Goal: Task Accomplishment & Management: Use online tool/utility

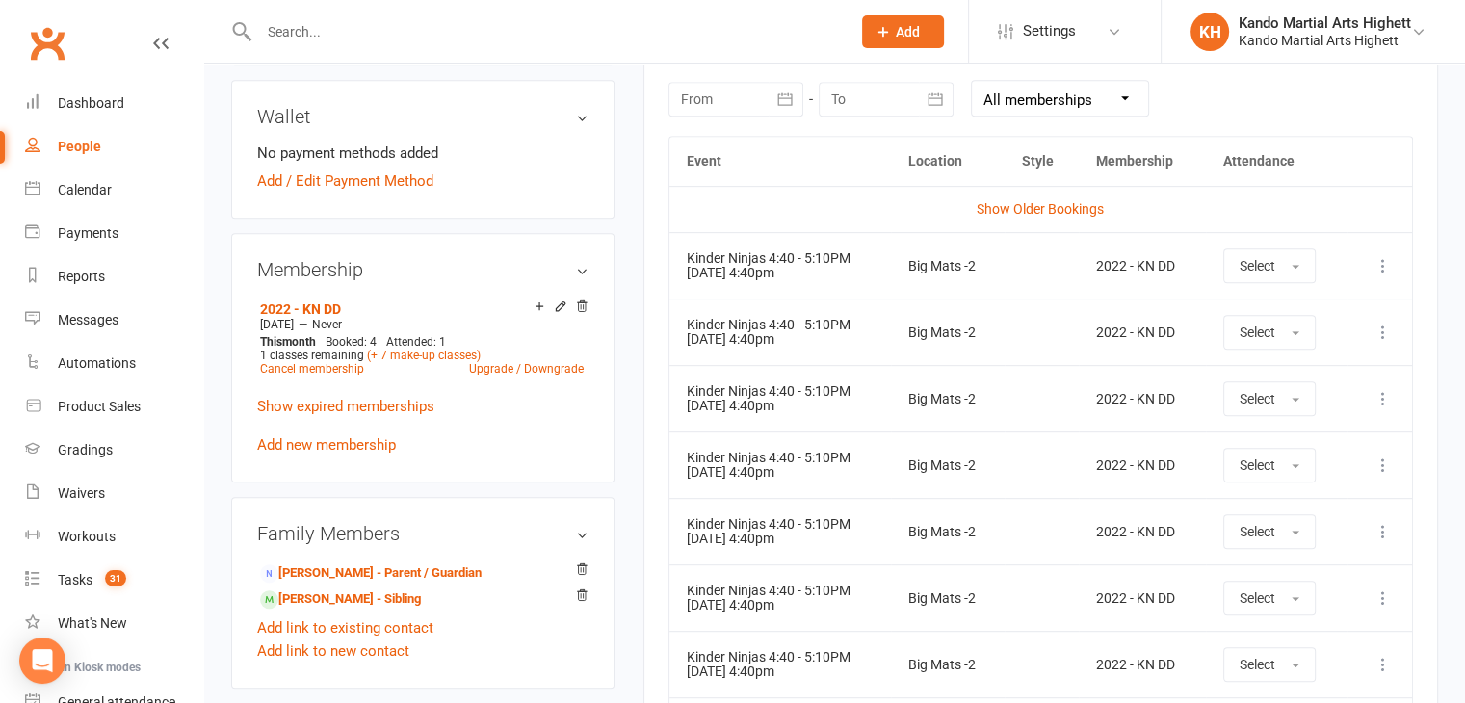
click at [935, 264] on div "Big Mats -2" at bounding box center [947, 266] width 79 height 14
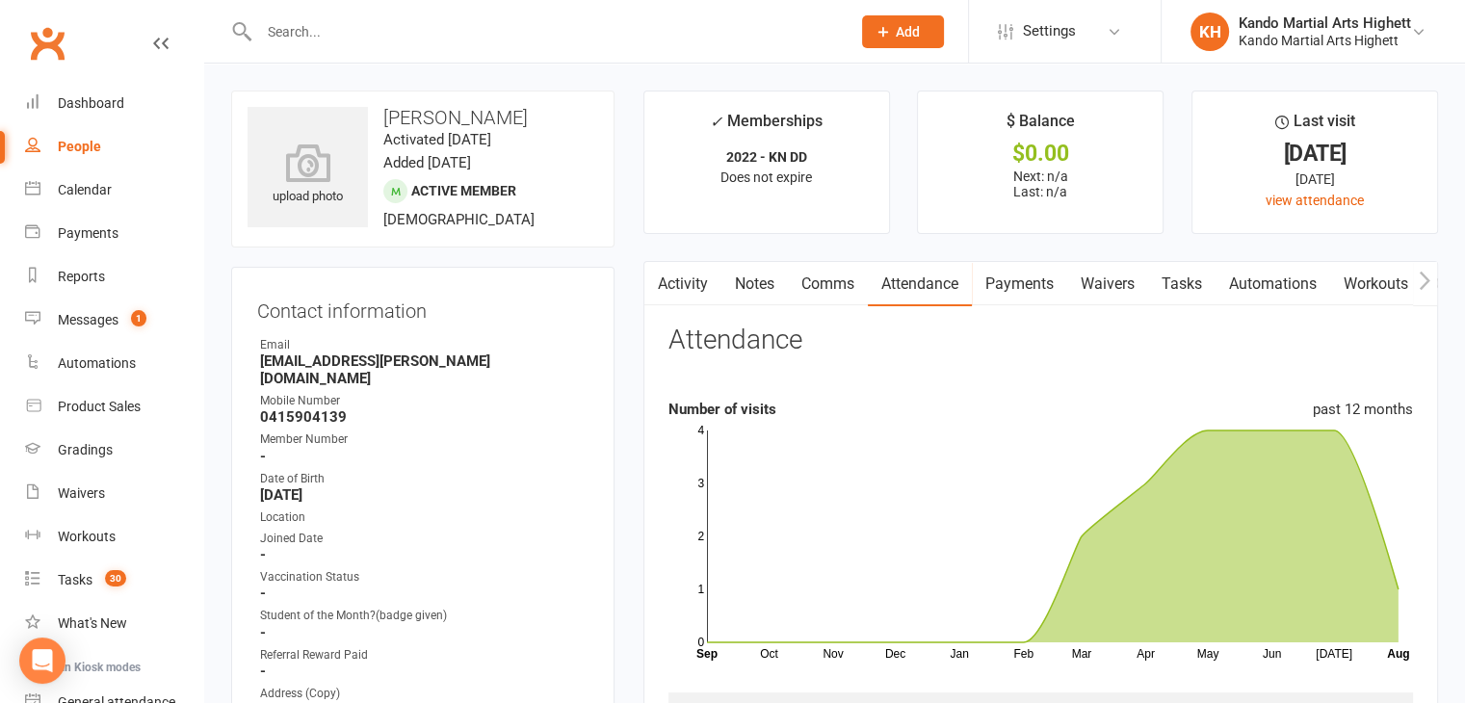
click at [362, 36] on input "text" at bounding box center [545, 31] width 584 height 27
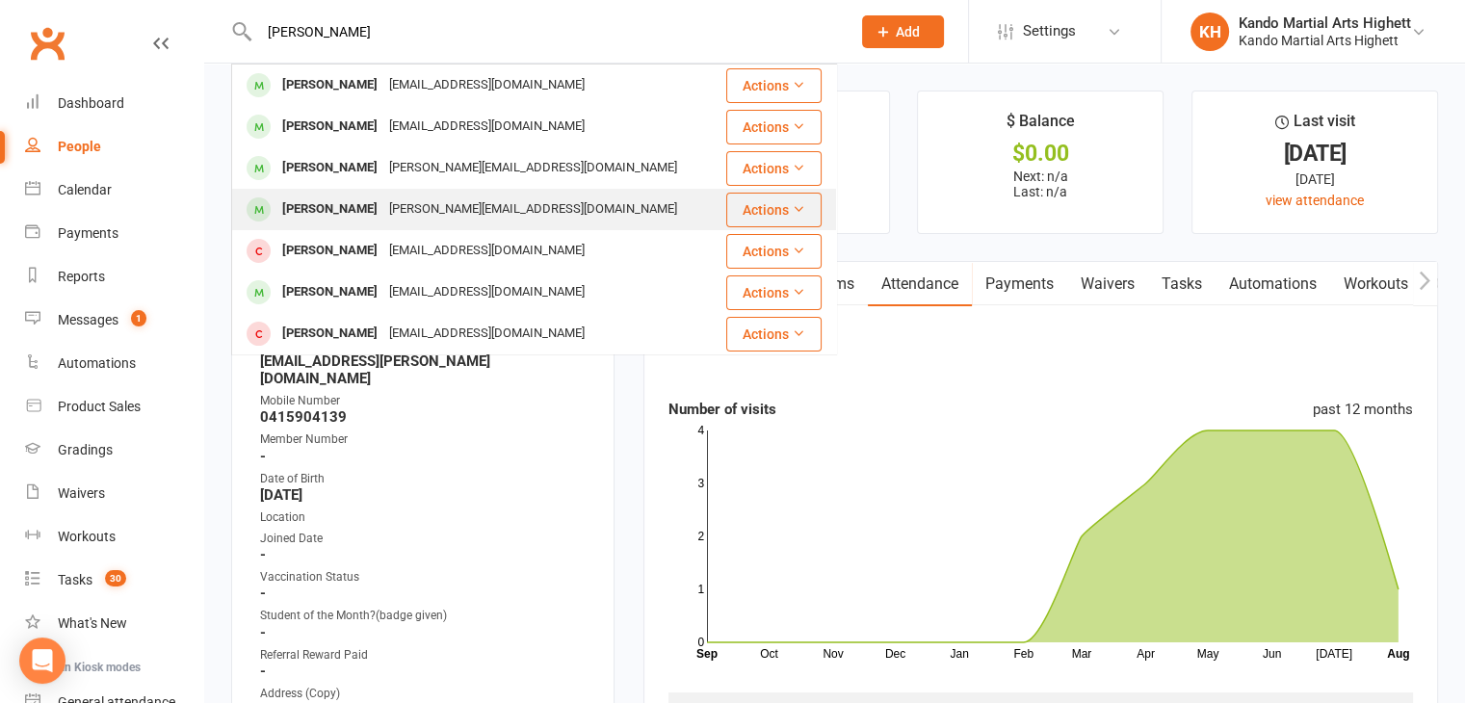
type input "[PERSON_NAME]"
click at [383, 204] on div "[PERSON_NAME]" at bounding box center [329, 210] width 107 height 28
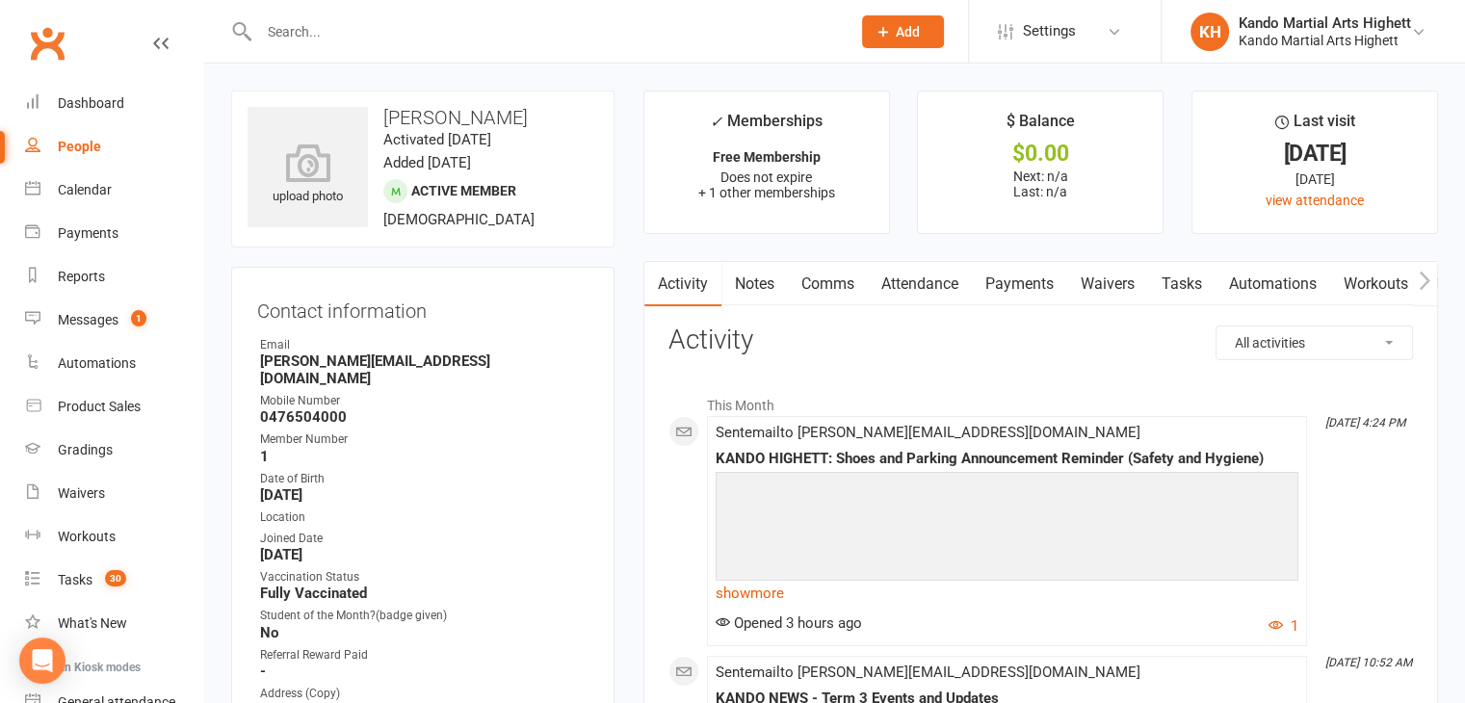
click at [915, 300] on link "Attendance" at bounding box center [920, 284] width 104 height 44
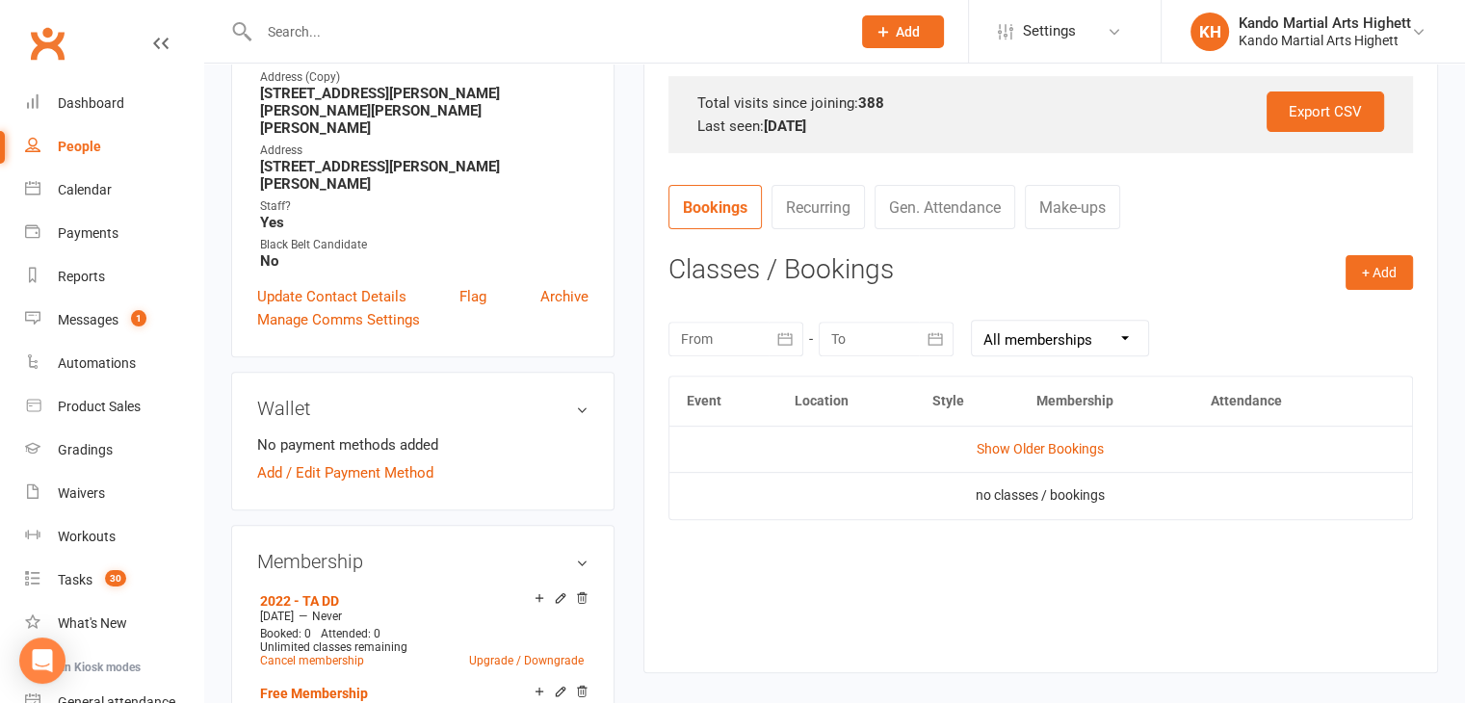
scroll to position [623, 0]
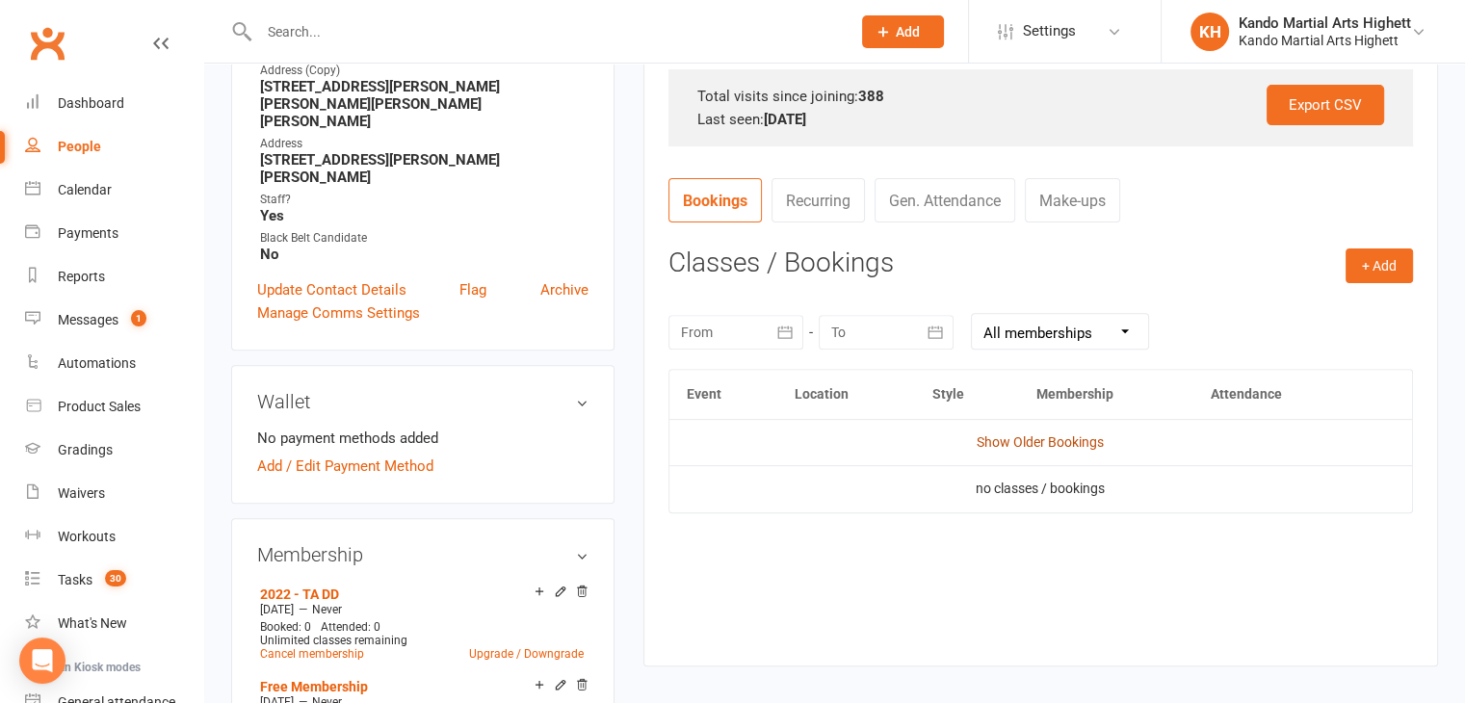
click at [1006, 441] on link "Show Older Bookings" at bounding box center [1040, 441] width 127 height 15
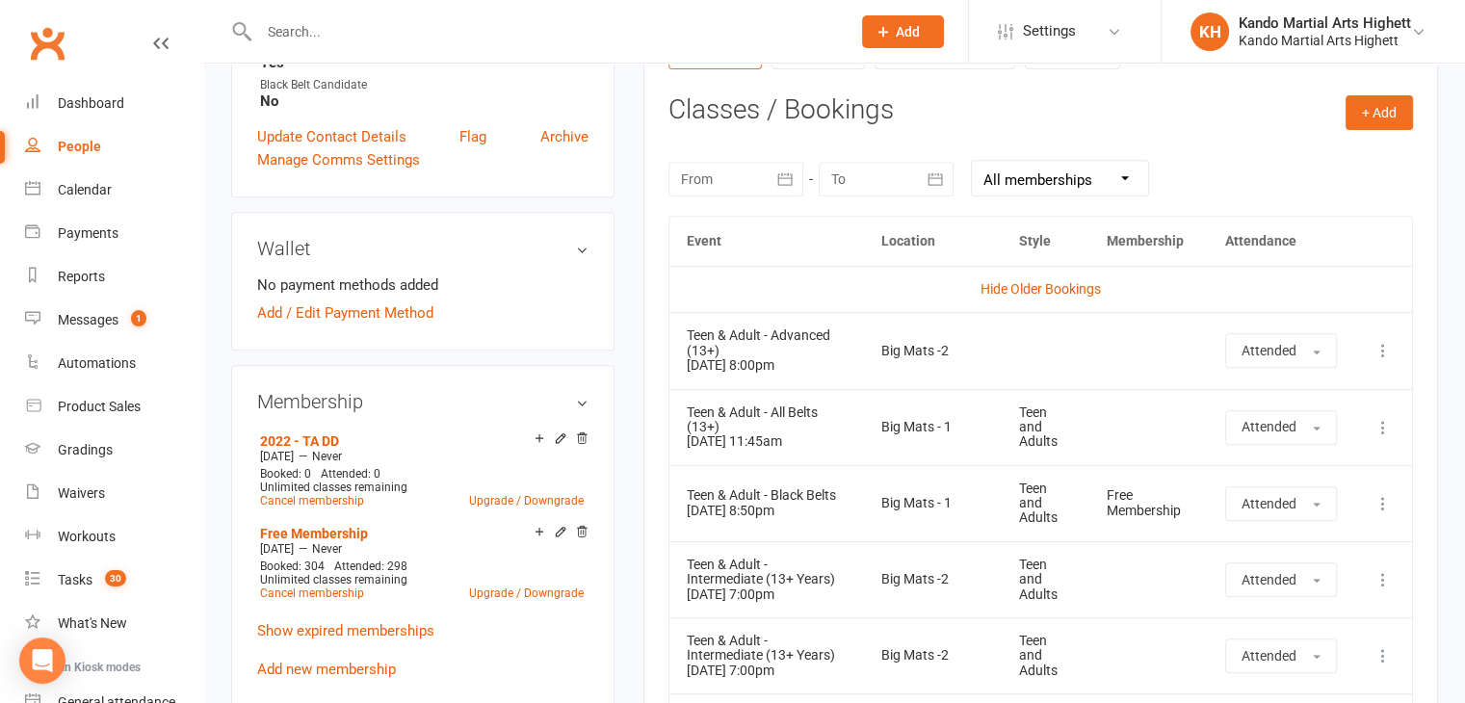
scroll to position [0, 0]
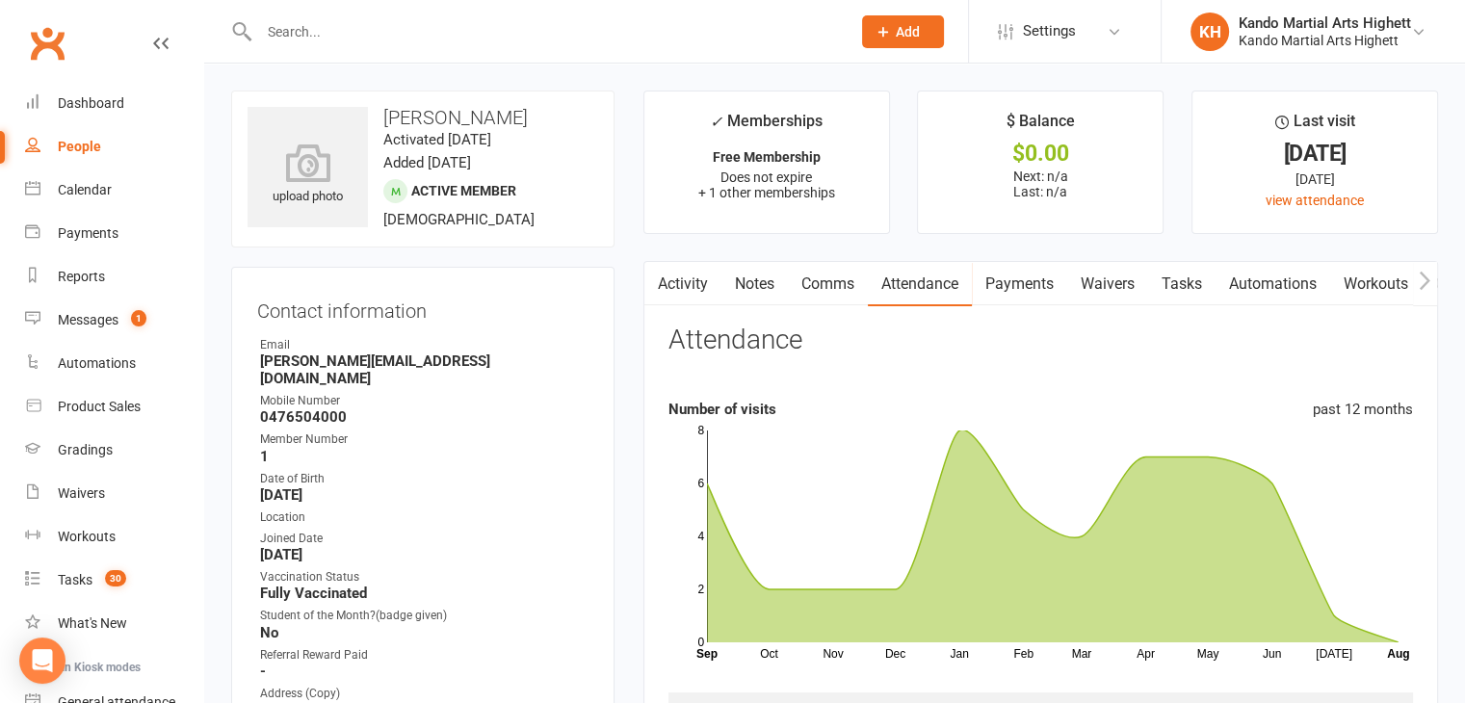
click at [408, 19] on input "text" at bounding box center [545, 31] width 584 height 27
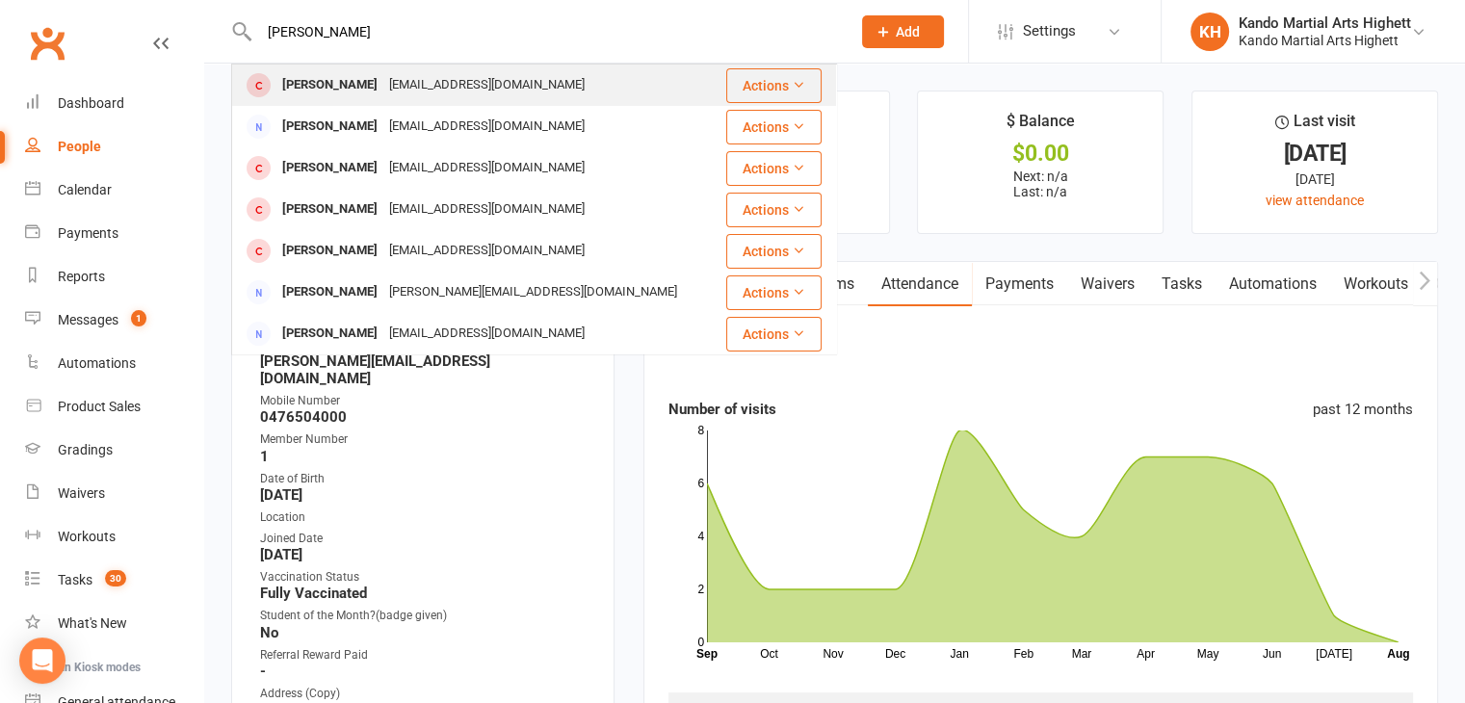
type input "[PERSON_NAME]"
click at [446, 95] on div "[PERSON_NAME] [EMAIL_ADDRESS][DOMAIN_NAME]" at bounding box center [478, 85] width 491 height 39
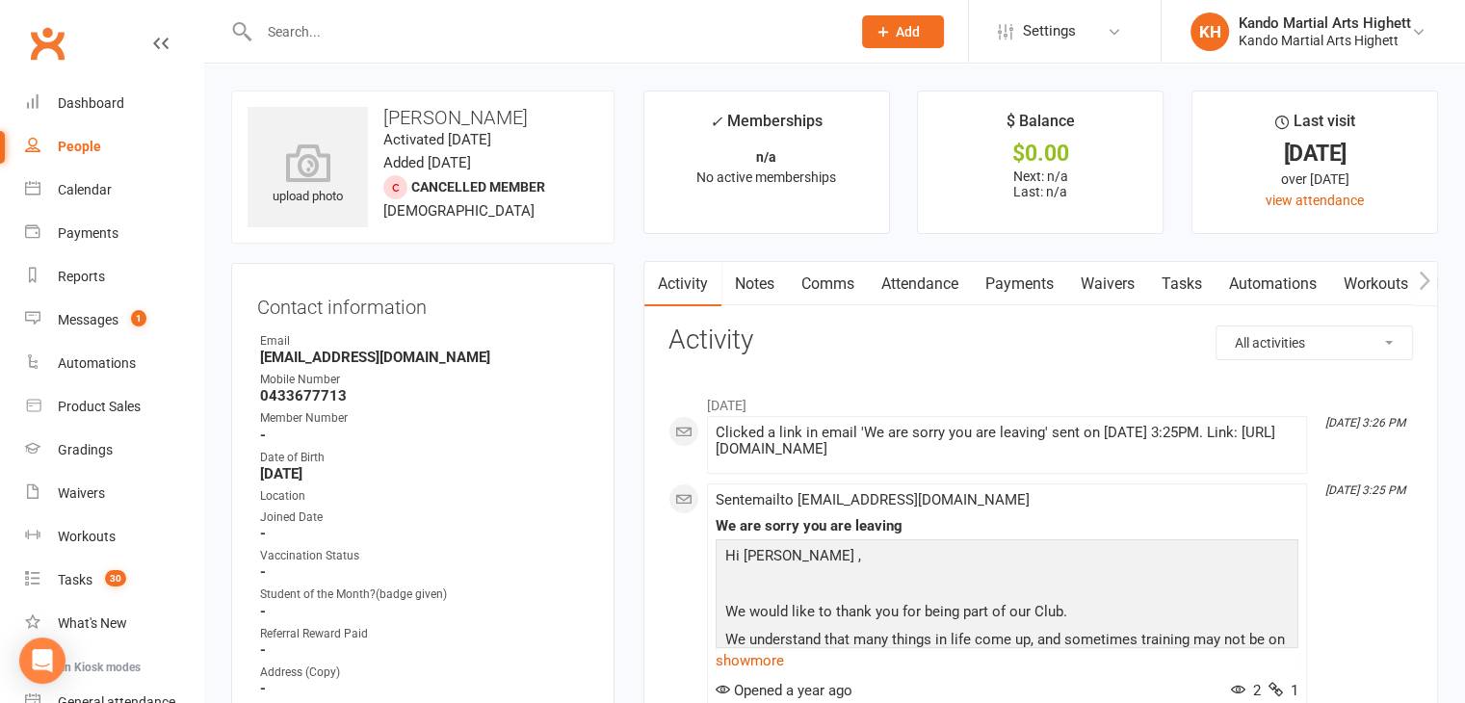
click at [324, 346] on div "Email" at bounding box center [424, 341] width 328 height 18
click at [317, 354] on strong "[EMAIL_ADDRESS][DOMAIN_NAME]" at bounding box center [424, 357] width 328 height 17
copy render-form-field "[EMAIL_ADDRESS][DOMAIN_NAME]"
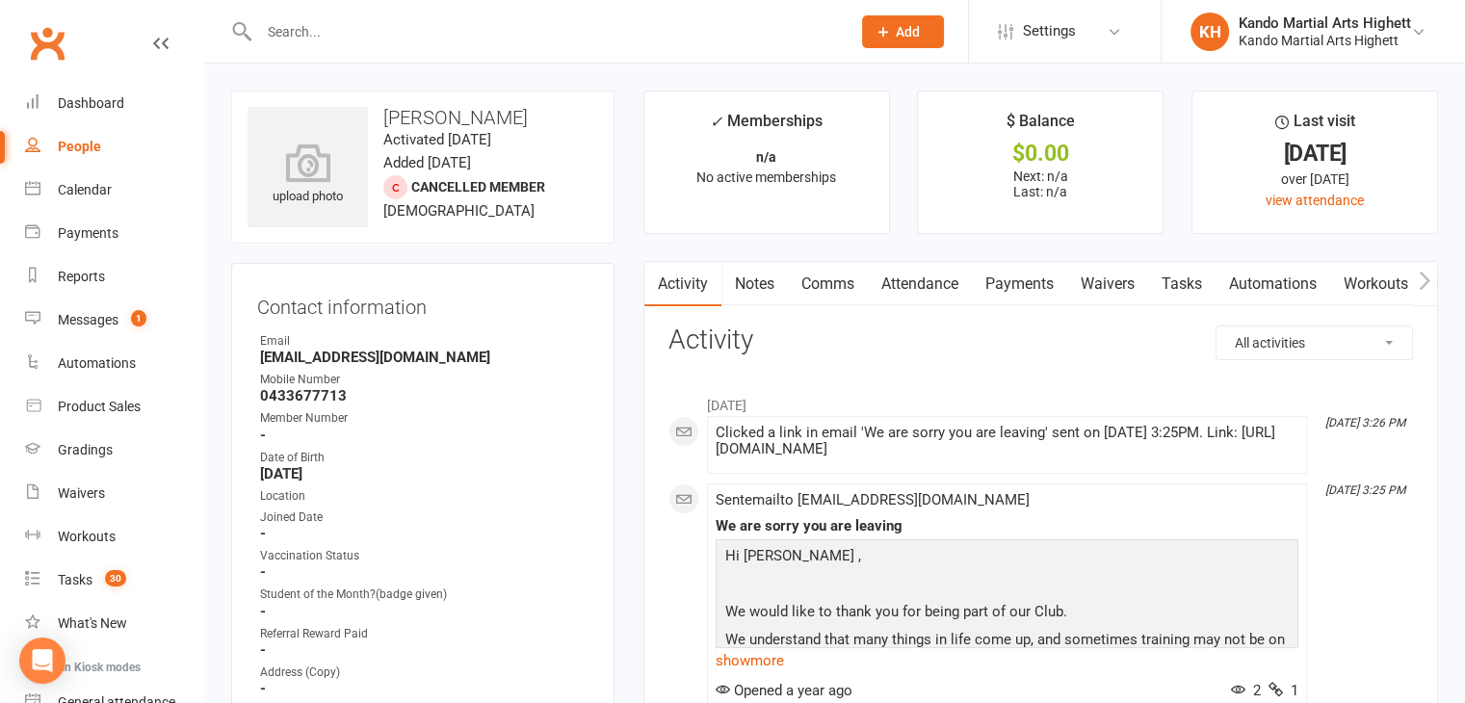
click at [553, 347] on div "Email" at bounding box center [424, 341] width 328 height 18
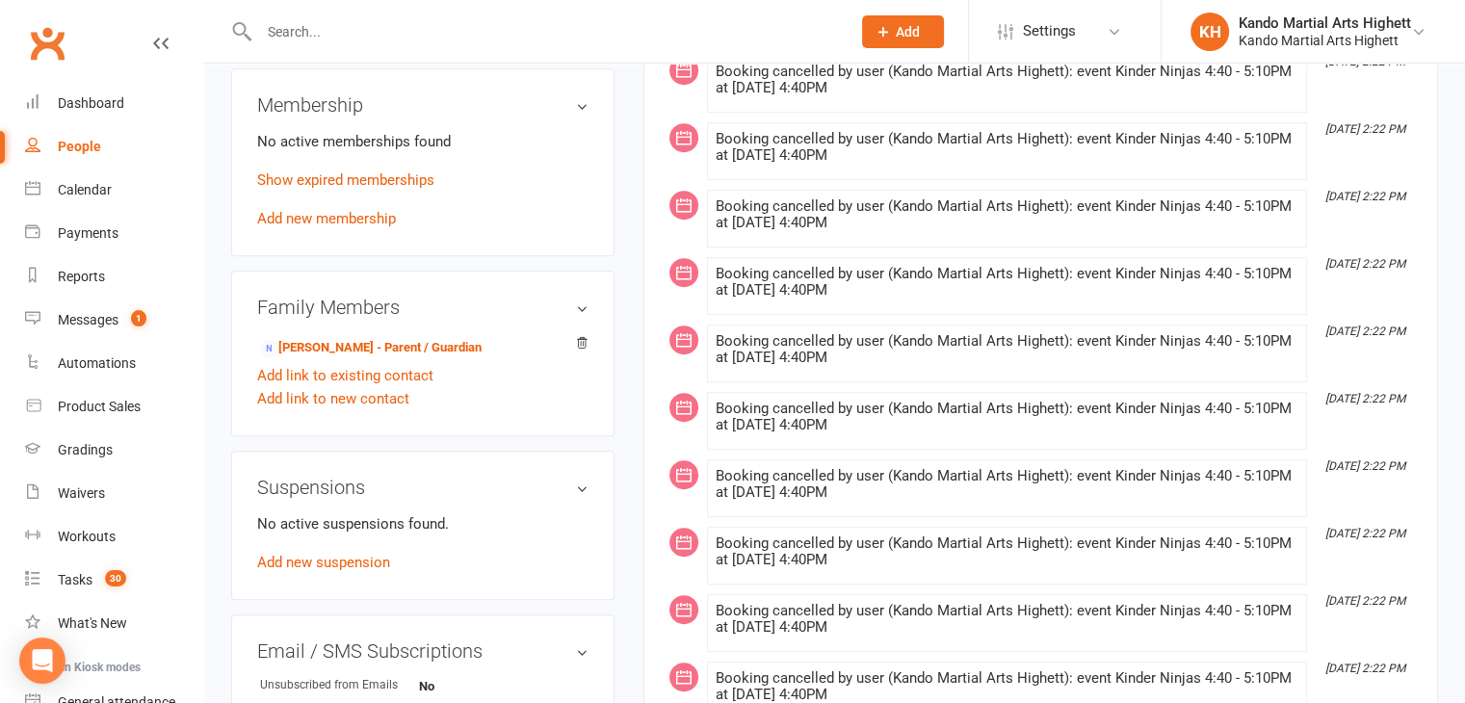
scroll to position [984, 0]
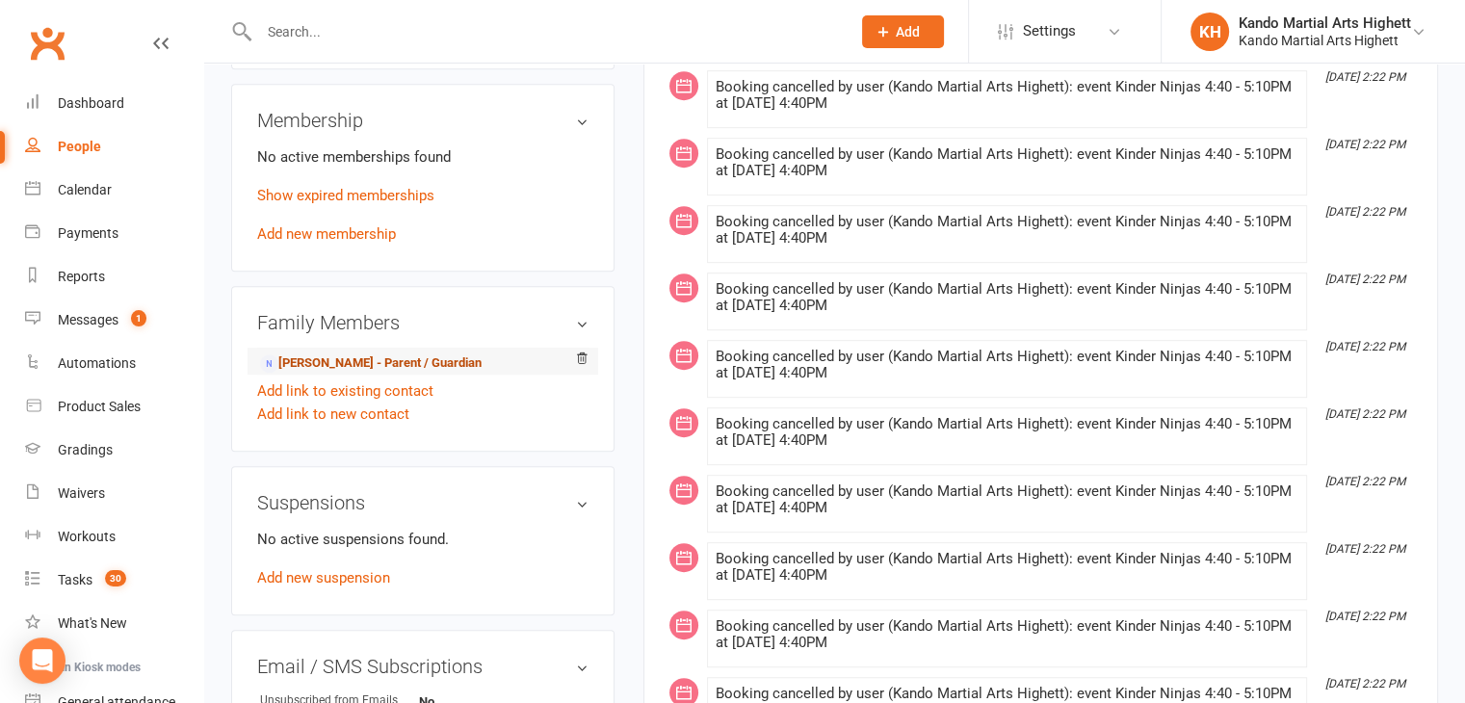
click at [410, 361] on link "[PERSON_NAME] - Parent / Guardian" at bounding box center [371, 364] width 222 height 20
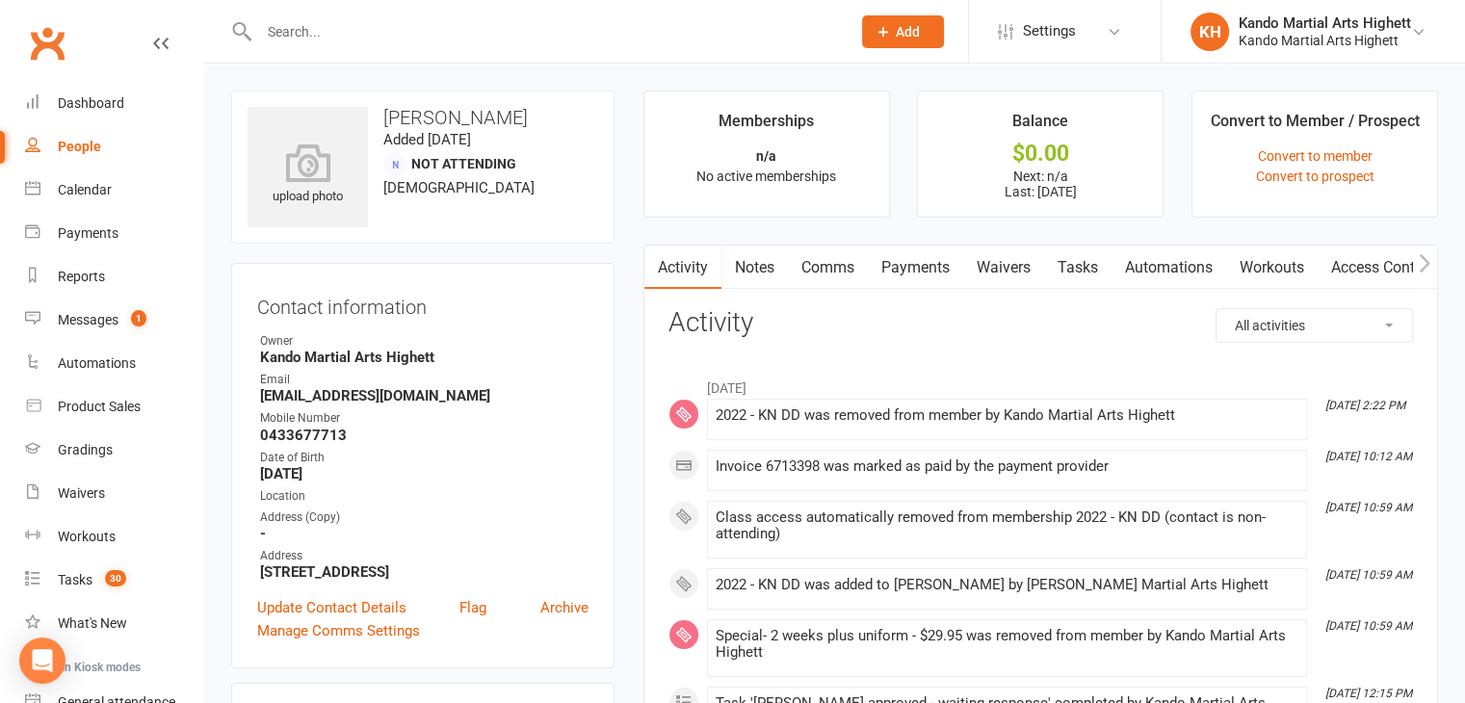
click at [1000, 251] on link "Waivers" at bounding box center [1003, 268] width 81 height 44
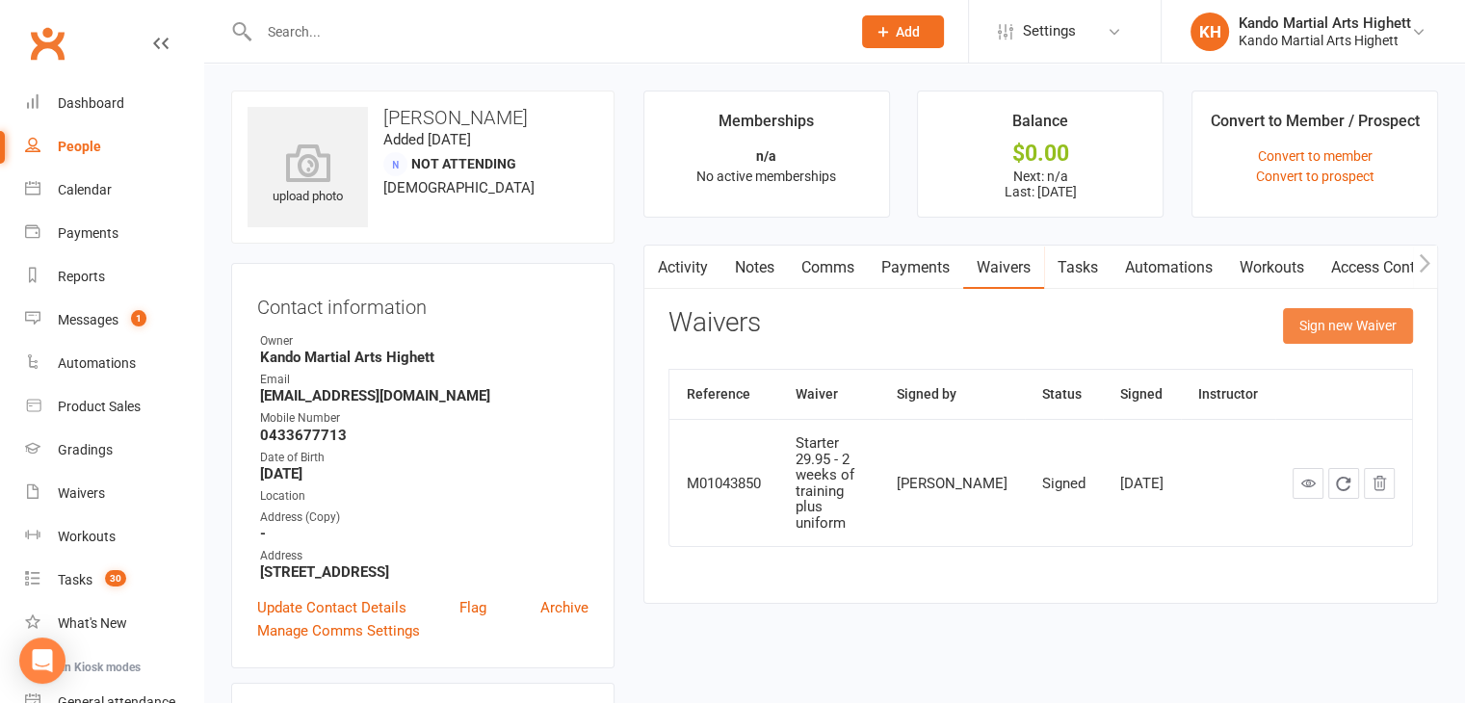
click at [1338, 324] on button "Sign new Waiver" at bounding box center [1348, 325] width 130 height 35
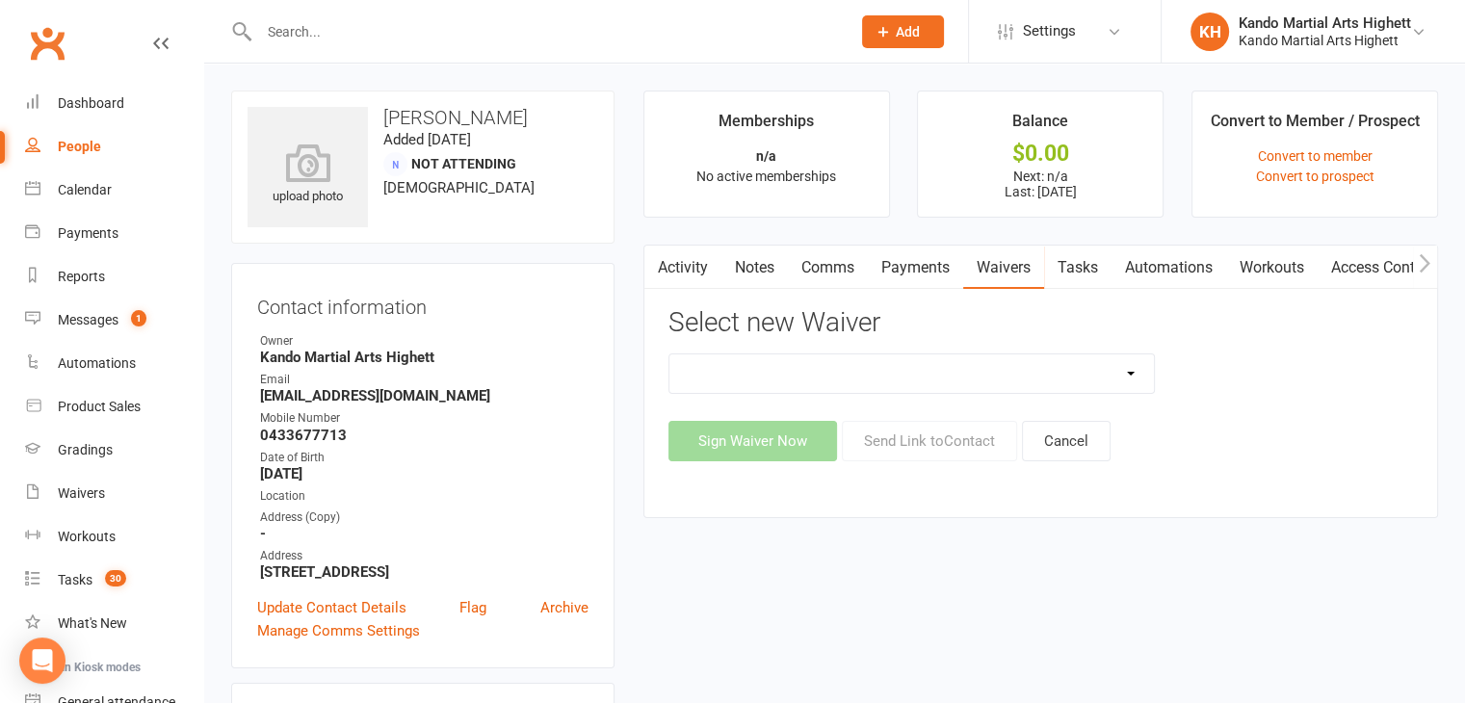
click at [967, 372] on select "Re-Start Membership Special - $29.95 for 2 weeks - Including Uniform. Starter 4…" at bounding box center [911, 373] width 485 height 39
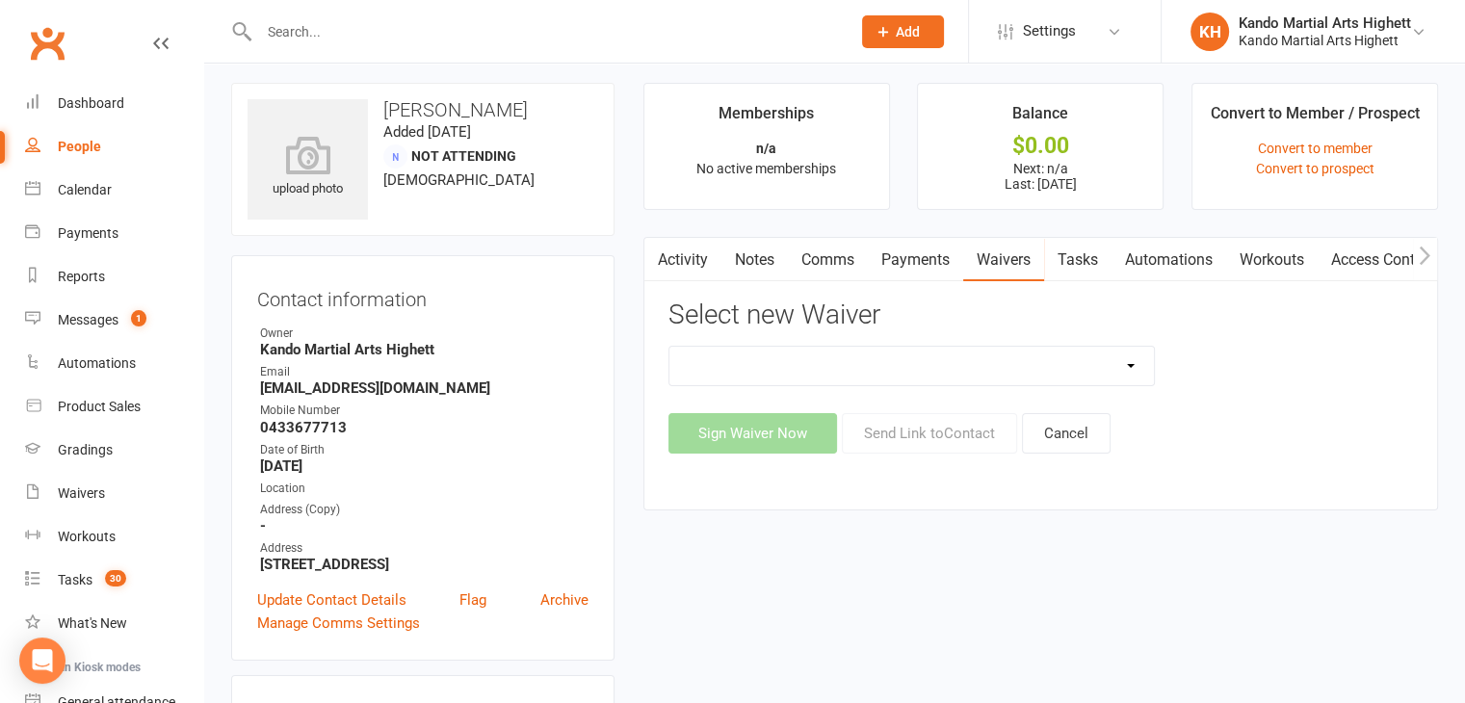
click at [967, 372] on select "Re-Start Membership Special - $29.95 for 2 weeks - Including Uniform. Starter 4…" at bounding box center [911, 366] width 485 height 39
select select "12566"
click at [669, 347] on select "Re-Start Membership Special - $29.95 for 2 weeks - Including Uniform. Starter 4…" at bounding box center [911, 366] width 485 height 39
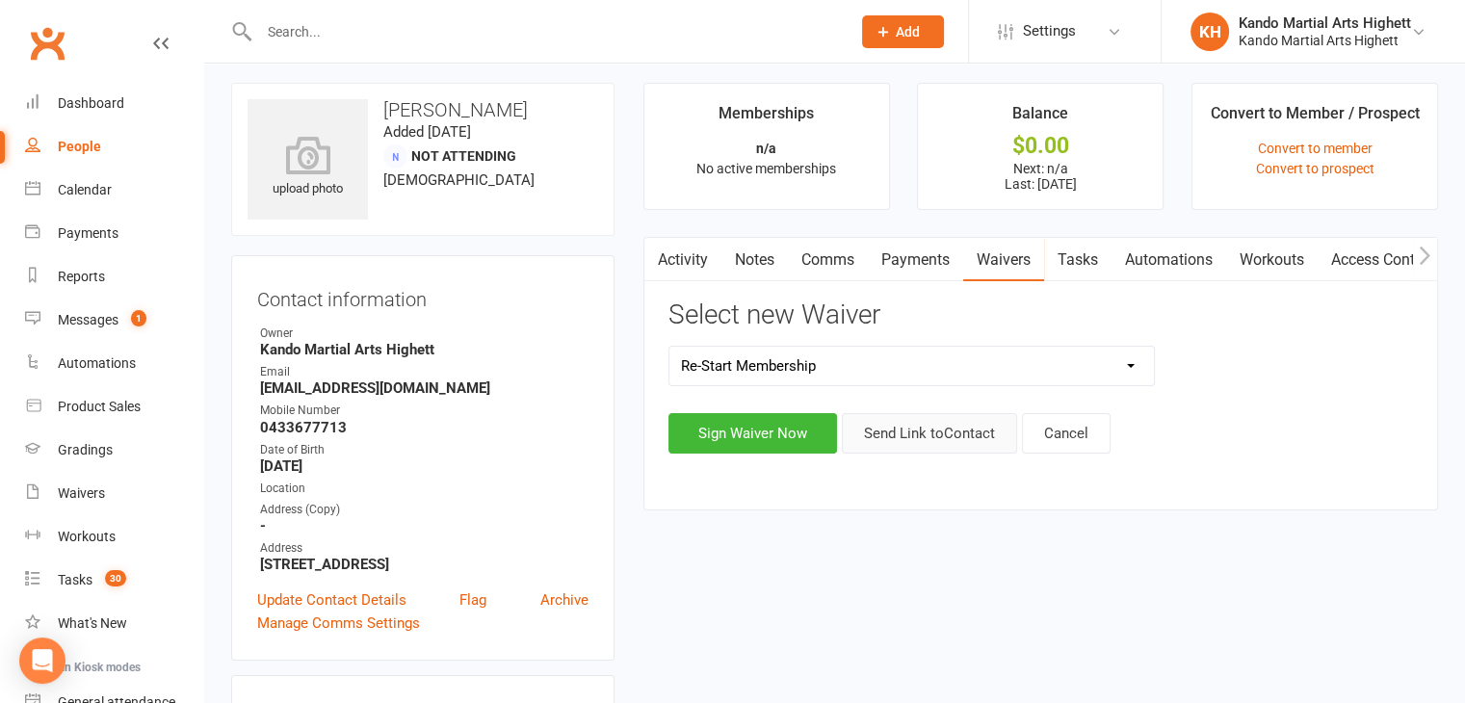
click at [932, 436] on button "Send Link to Contact" at bounding box center [929, 433] width 175 height 40
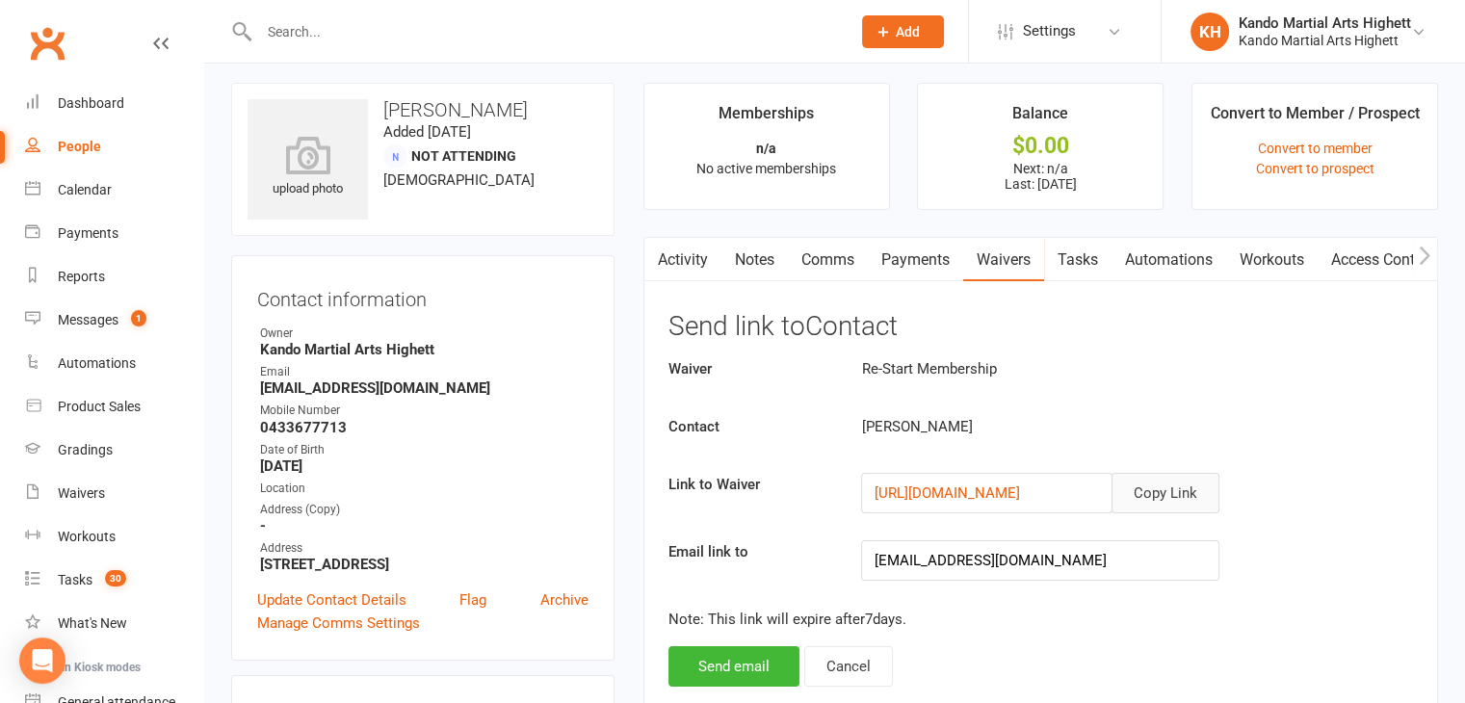
click at [1167, 498] on button "Copy Link" at bounding box center [1166, 493] width 108 height 40
